Goal: Information Seeking & Learning: Learn about a topic

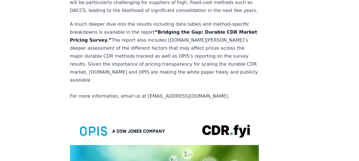
scroll to position [1091, 0]
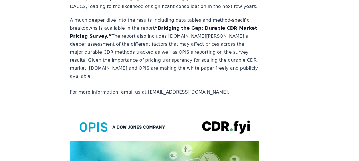
drag, startPoint x: 150, startPoint y: 9, endPoint x: 153, endPoint y: 17, distance: 8.4
click at [159, 25] on strong "“Bridging the Gap: Durable CDR Market Pricing Survey.”" at bounding box center [163, 31] width 187 height 13
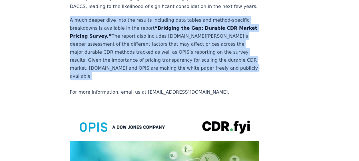
click at [159, 25] on strong "“Bridging the Gap: Durable CDR Market Pricing Survey.”" at bounding box center [163, 31] width 187 height 13
click at [123, 22] on p "A much deeper dive into the results including data tables and method-specific b…" at bounding box center [164, 56] width 189 height 80
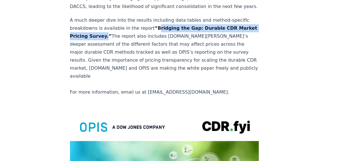
drag, startPoint x: 119, startPoint y: 19, endPoint x: 149, endPoint y: 10, distance: 31.5
click at [149, 25] on strong "“Bridging the Gap: Durable CDR Market Pricing Survey.”" at bounding box center [163, 31] width 187 height 13
copy strong "Bridging the Gap: Durable CDR Market Pricing Survey"
